Goal: Task Accomplishment & Management: Manage account settings

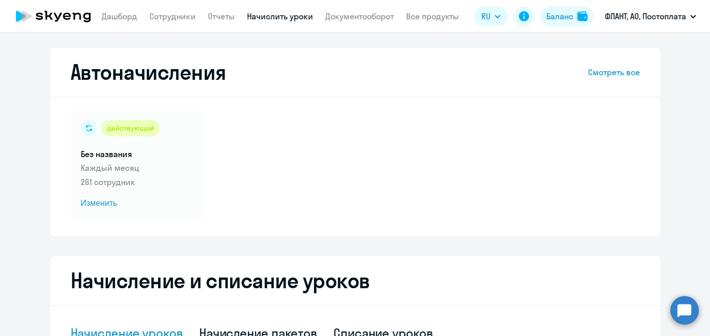
select select "10"
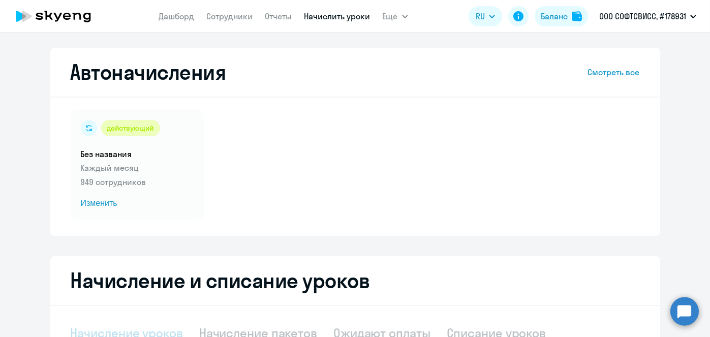
scroll to position [123, 0]
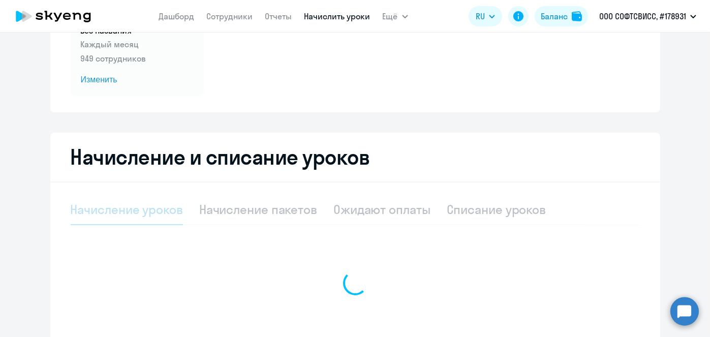
select select "10"
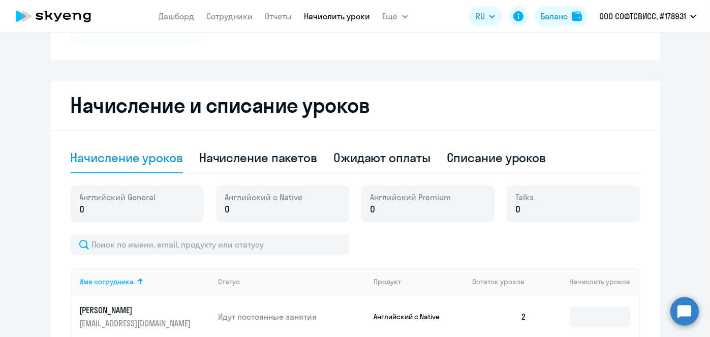
scroll to position [176, 0]
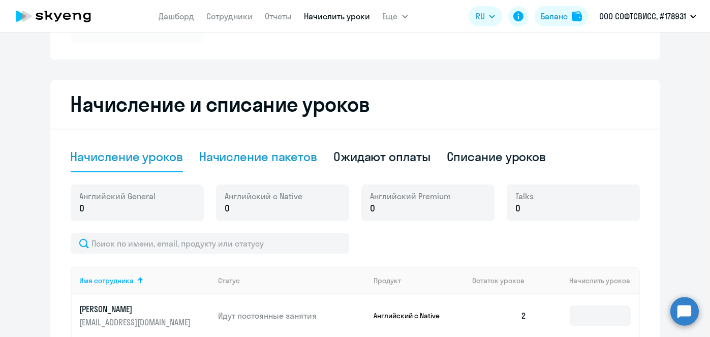
click at [277, 152] on div "Начисление пакетов" at bounding box center [258, 156] width 118 height 16
select select "10"
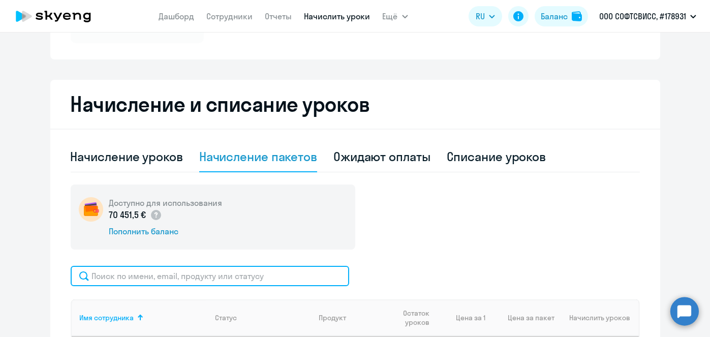
click at [294, 277] on input "text" at bounding box center [210, 276] width 278 height 20
paste input "Zaitsava"
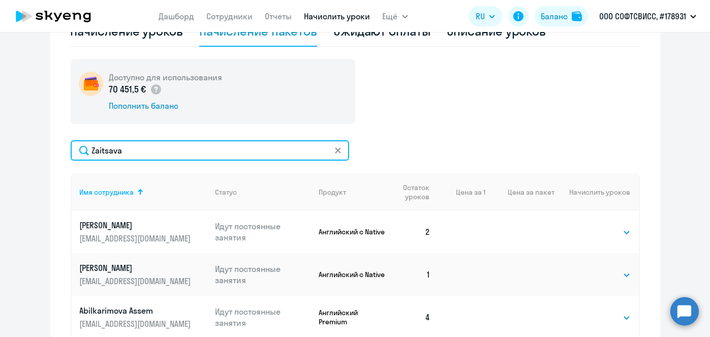
scroll to position [307, 0]
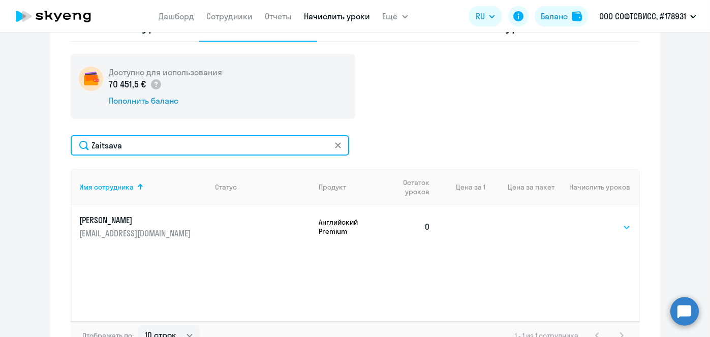
type input "Zaitsava"
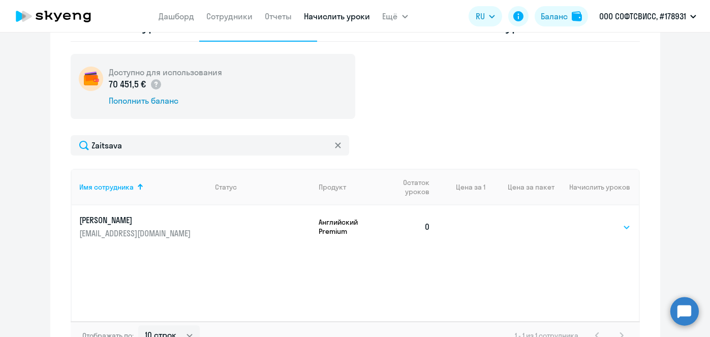
click at [605, 229] on select "Выбрать 8 16 32 64" at bounding box center [610, 227] width 42 height 12
select select "8"
click at [589, 221] on select "Выбрать 8 16 32 64" at bounding box center [610, 227] width 42 height 12
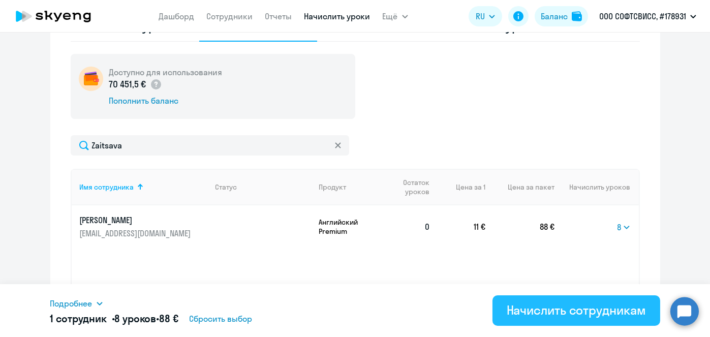
click at [598, 306] on div "Начислить сотрудникам" at bounding box center [575, 310] width 139 height 16
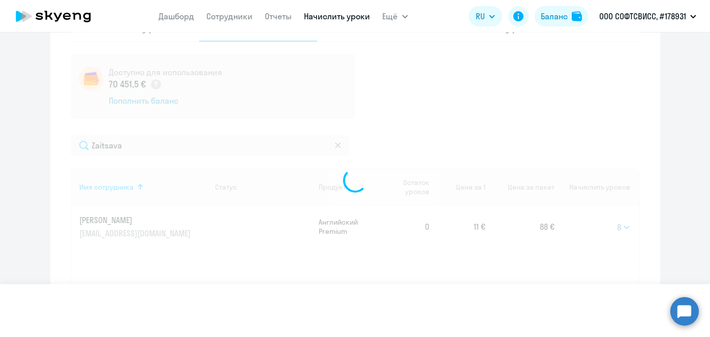
select select
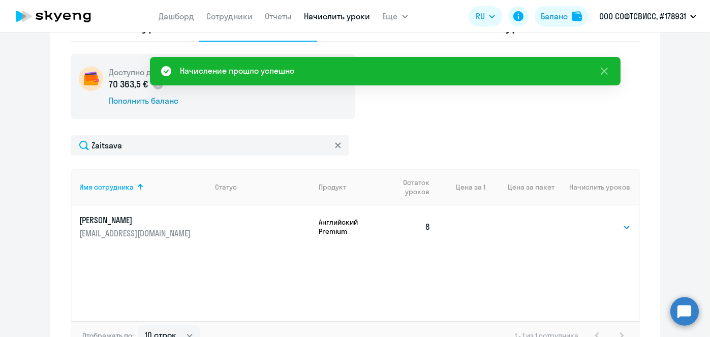
scroll to position [41, 0]
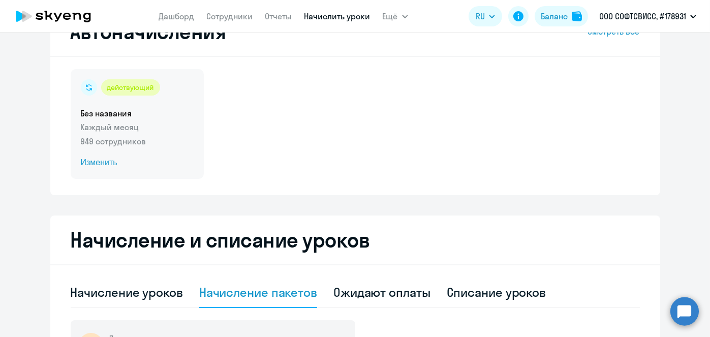
click at [102, 163] on span "Изменить" at bounding box center [137, 162] width 113 height 12
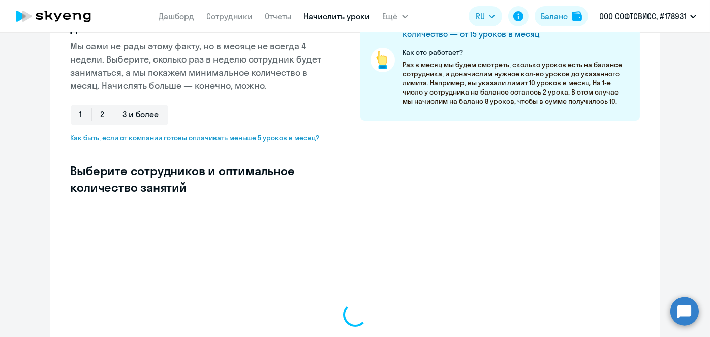
scroll to position [169, 0]
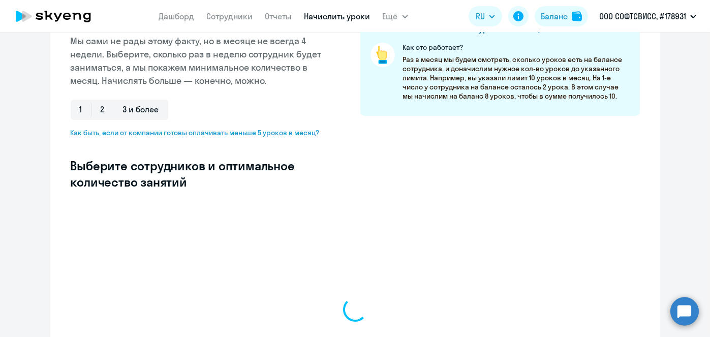
select select "10"
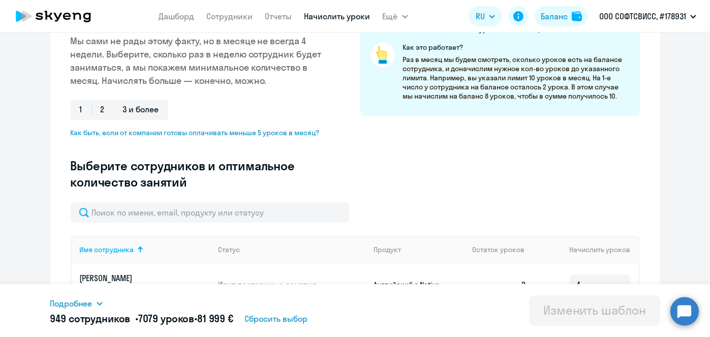
click at [264, 213] on input "text" at bounding box center [210, 212] width 278 height 20
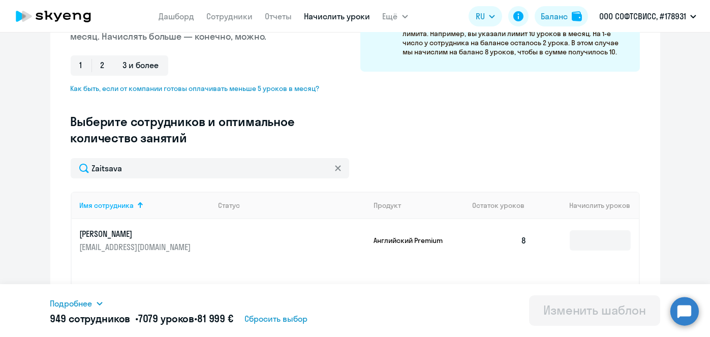
scroll to position [250, 0]
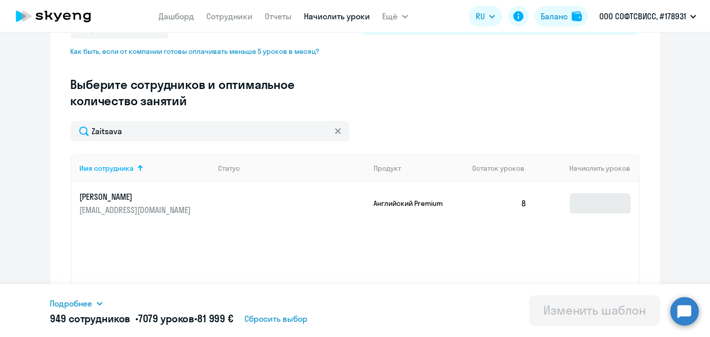
type input "Zaitsava"
click at [610, 204] on input at bounding box center [599, 203] width 61 height 20
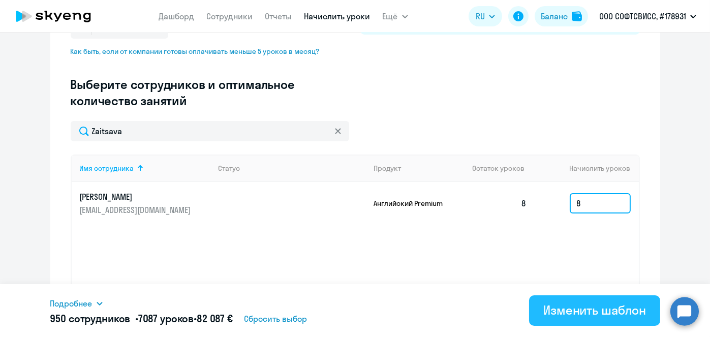
type input "8"
click at [590, 317] on div "Изменить шаблон" at bounding box center [594, 310] width 103 height 16
